Goal: Obtain resource: Download file/media

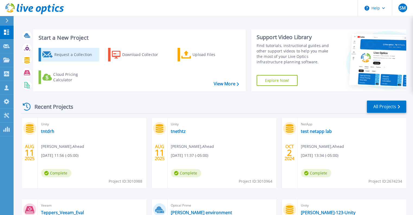
click at [73, 53] on div "Request a Collection" at bounding box center [75, 54] width 43 height 11
click at [71, 56] on div "Request a Collection" at bounding box center [75, 54] width 43 height 11
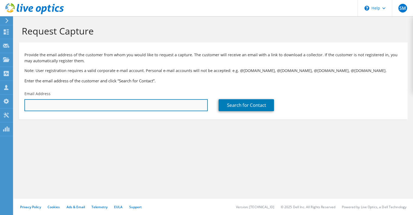
click at [77, 108] on input "text" at bounding box center [115, 105] width 183 height 12
paste input "2035122051 | www.ahead.com | krish.niraghatam@ahead.com"
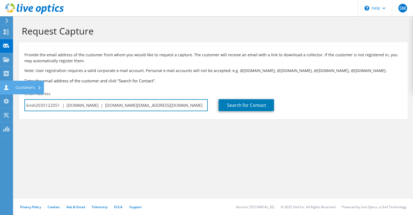
drag, startPoint x: 104, startPoint y: 104, endPoint x: 0, endPoint y: 86, distance: 105.3
click at [0, 86] on div "SM Channel Partner Sachin Mewade sachin.mewade@ahead.com Ahead My Profile Log O…" at bounding box center [206, 107] width 413 height 215
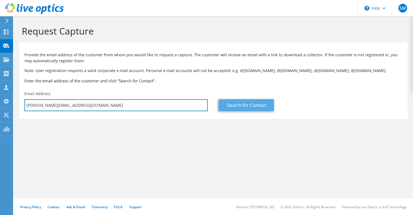
type input "[PERSON_NAME][EMAIL_ADDRESS][DOMAIN_NAME]"
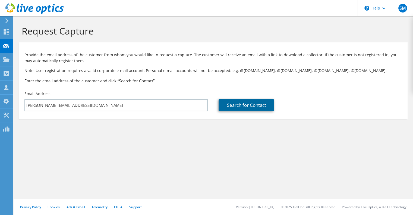
click at [242, 103] on link "Search for Contact" at bounding box center [246, 105] width 55 height 12
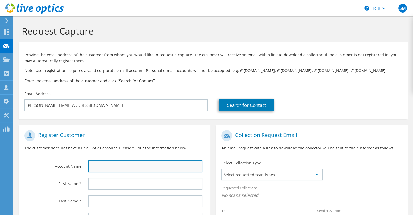
click at [119, 167] on input "text" at bounding box center [145, 166] width 114 height 12
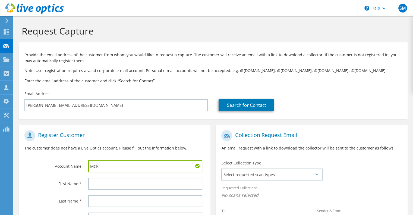
type input "MCK"
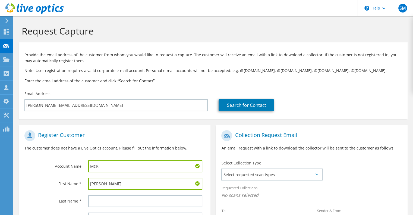
type input "Krish"
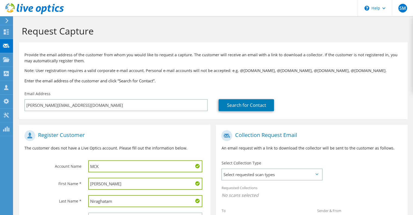
scroll to position [72, 0]
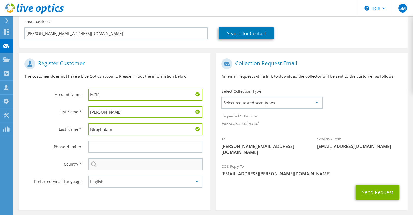
type input "Niraghatam"
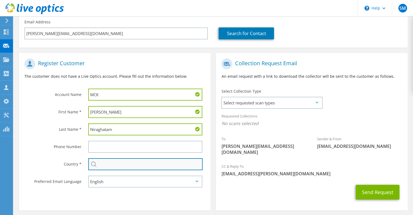
click at [117, 165] on input "text" at bounding box center [145, 164] width 114 height 12
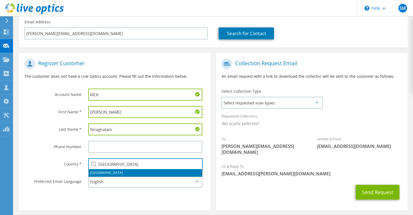
click at [110, 175] on li "United States" at bounding box center [146, 173] width 114 height 8
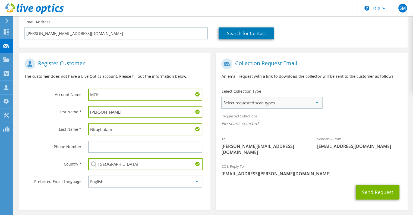
type input "United States"
click at [255, 101] on span "Select requested scan types" at bounding box center [272, 102] width 100 height 11
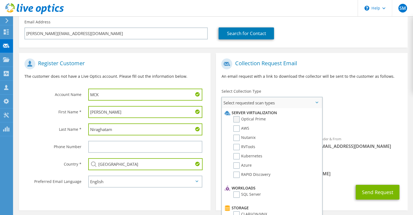
click at [238, 119] on label "Optical Prime" at bounding box center [249, 119] width 33 height 7
click at [0, 0] on input "Optical Prime" at bounding box center [0, 0] width 0 height 0
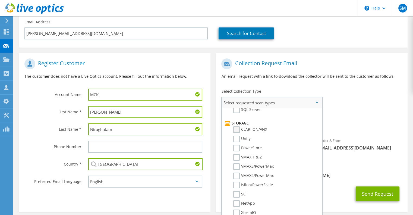
scroll to position [126, 0]
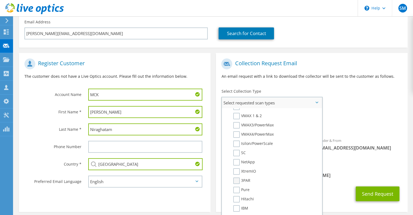
click at [237, 178] on label "3PAR" at bounding box center [241, 180] width 17 height 7
click at [0, 0] on input "3PAR" at bounding box center [0, 0] width 0 height 0
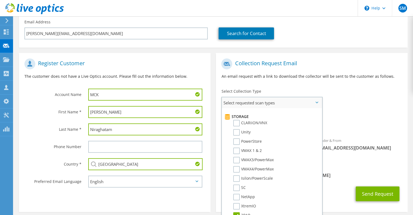
scroll to position [26, 0]
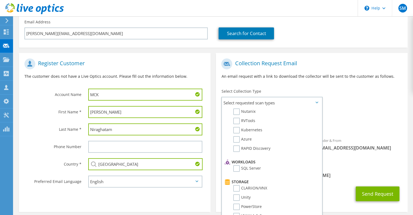
click at [329, 165] on div "CC & Reply To sachin.mewade@ahead.com" at bounding box center [311, 171] width 191 height 19
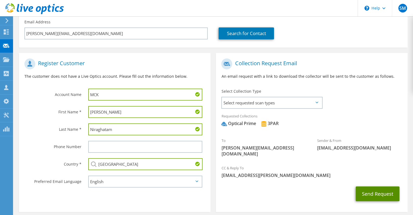
click at [370, 187] on button "Send Request" at bounding box center [378, 193] width 44 height 15
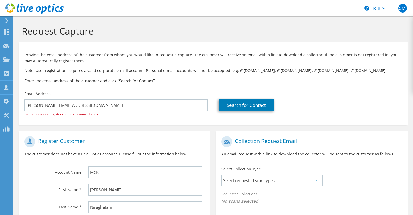
select select "224"
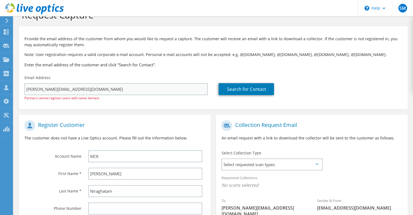
scroll to position [17, 0]
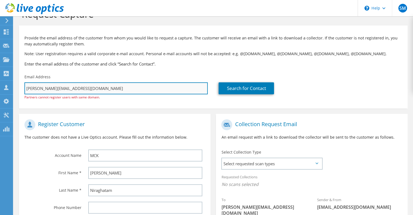
click at [75, 88] on input "krish.niraghatam@ahead.com" at bounding box center [115, 88] width 183 height 12
drag, startPoint x: 63, startPoint y: 87, endPoint x: 217, endPoint y: 88, distance: 154.5
click at [217, 88] on div "Provide the email address of the customer from whom you would like to request a…" at bounding box center [213, 65] width 389 height 75
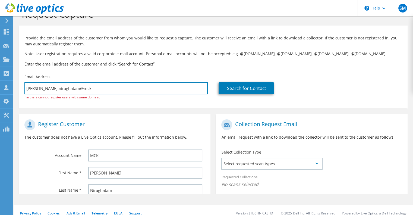
scroll to position [0, 0]
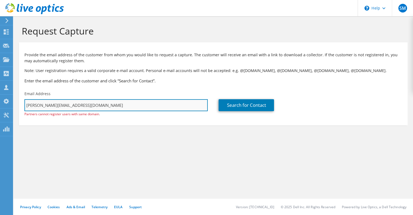
click at [62, 105] on input "krish.niraghatam@mckesson.com" at bounding box center [115, 105] width 183 height 12
type input "krish.niraghatam@m.mckesson.com"
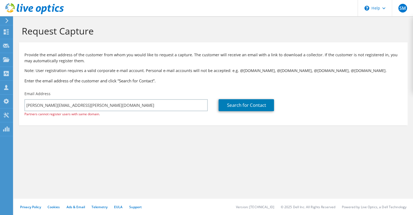
click at [195, 161] on div "Request Capture Provide the email address of the customer from whom you would l…" at bounding box center [213, 115] width 399 height 198
click at [237, 105] on link "Search for Contact" at bounding box center [246, 105] width 55 height 12
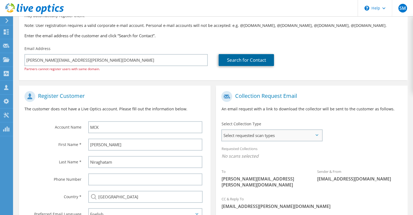
scroll to position [94, 0]
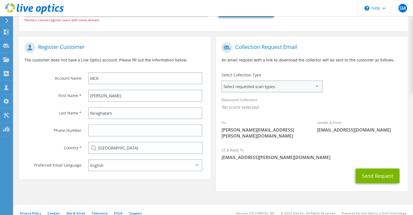
click at [279, 89] on span "Select requested scan types" at bounding box center [272, 86] width 100 height 11
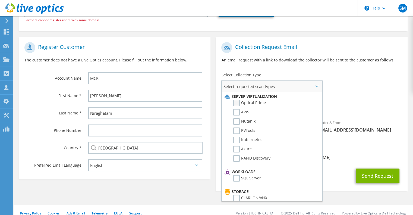
click at [237, 102] on label "Optical Prime" at bounding box center [249, 103] width 33 height 7
click at [0, 0] on input "Optical Prime" at bounding box center [0, 0] width 0 height 0
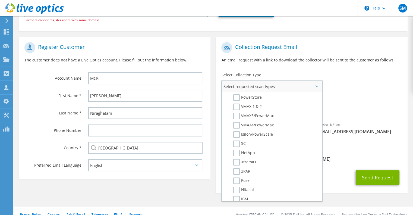
scroll to position [119, 0]
click at [236, 168] on label "3PAR" at bounding box center [241, 171] width 17 height 7
click at [0, 0] on input "3PAR" at bounding box center [0, 0] width 0 height 0
click at [376, 176] on button "Send Request" at bounding box center [378, 177] width 44 height 15
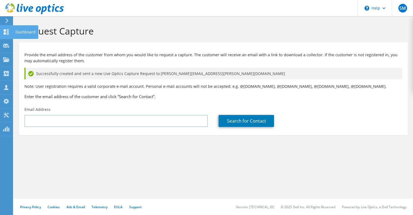
click at [5, 31] on icon at bounding box center [6, 31] width 7 height 5
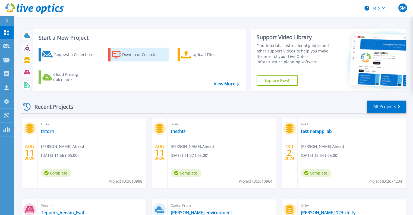
click at [131, 56] on div "Download Collector" at bounding box center [143, 54] width 43 height 11
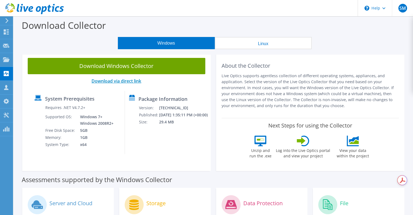
click at [127, 83] on link "Download via direct link" at bounding box center [117, 81] width 50 height 6
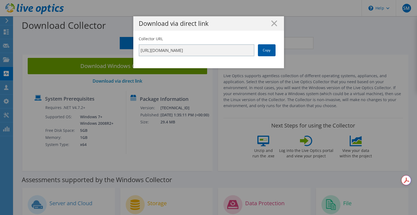
click at [264, 52] on link "Copy" at bounding box center [267, 50] width 18 height 12
click at [268, 26] on h1 "Download via direct link" at bounding box center [209, 23] width 140 height 6
click at [273, 24] on line at bounding box center [274, 23] width 5 height 5
